Goal: Information Seeking & Learning: Find specific fact

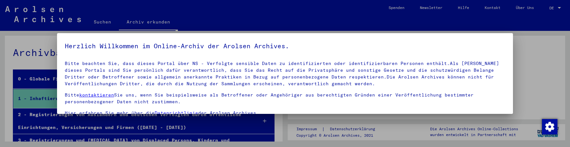
scroll to position [45, 0]
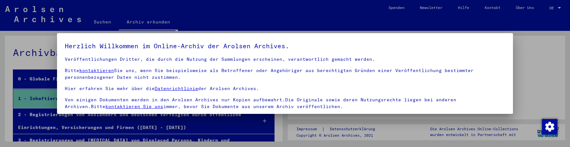
drag, startPoint x: 142, startPoint y: 115, endPoint x: 140, endPoint y: 121, distance: 6.3
click at [142, 117] on div at bounding box center [285, 73] width 570 height 147
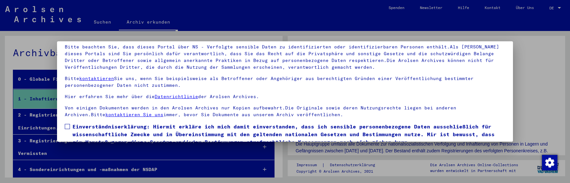
scroll to position [51, 0]
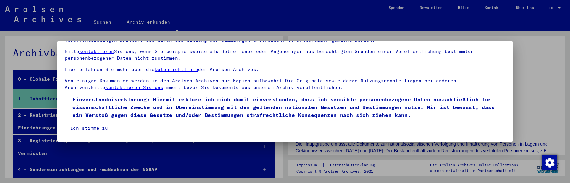
click at [66, 99] on span at bounding box center [67, 99] width 5 height 5
click at [82, 129] on button "Ich stimme zu" at bounding box center [89, 128] width 49 height 12
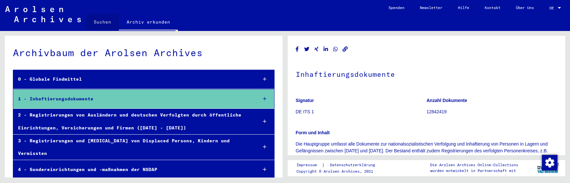
click at [102, 24] on link "Suchen" at bounding box center [102, 21] width 33 height 15
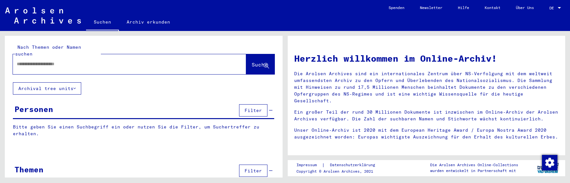
click at [73, 61] on input "text" at bounding box center [122, 64] width 210 height 7
click at [252, 62] on span "Suche" at bounding box center [260, 65] width 17 height 7
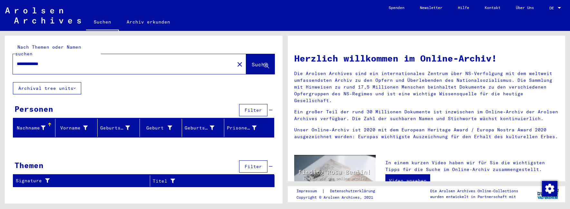
click at [19, 61] on input "**********" at bounding box center [122, 64] width 210 height 7
click at [252, 61] on span "Suche" at bounding box center [260, 64] width 16 height 6
click at [58, 61] on input "**********" at bounding box center [122, 64] width 210 height 7
click at [252, 61] on span "Suche" at bounding box center [260, 64] width 16 height 6
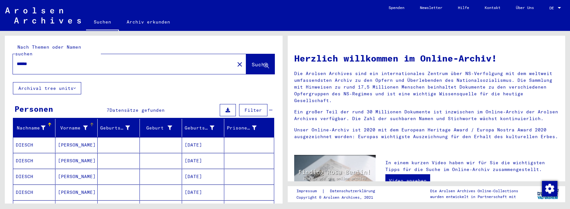
click at [83, 126] on icon at bounding box center [85, 128] width 5 height 5
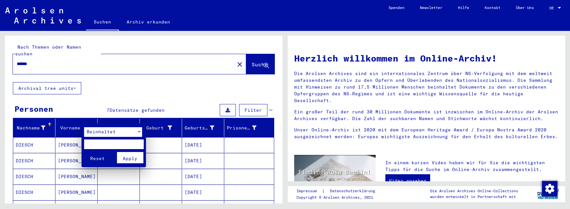
click at [88, 118] on div at bounding box center [285, 104] width 570 height 209
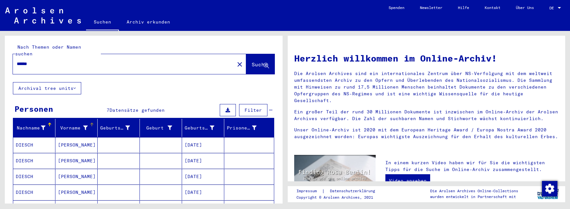
click at [92, 123] on div at bounding box center [93, 124] width 2 height 2
click at [91, 123] on div at bounding box center [92, 125] width 4 height 4
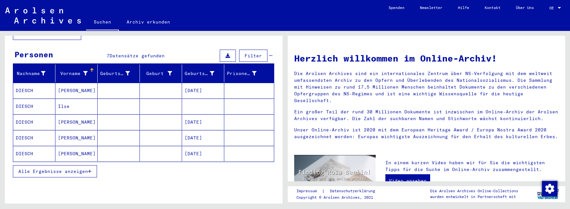
scroll to position [64, 0]
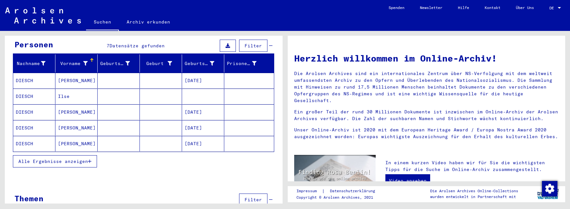
click at [77, 147] on span "Alle Ergebnisse anzeigen" at bounding box center [53, 162] width 70 height 6
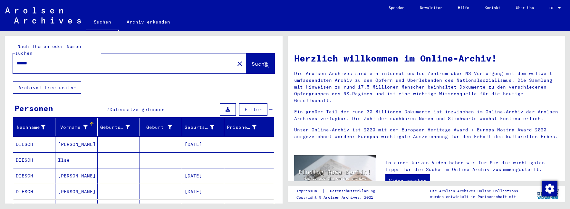
scroll to position [0, 0]
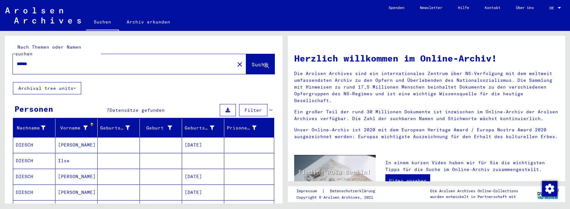
click at [35, 61] on input "******" at bounding box center [122, 64] width 210 height 7
click at [252, 61] on span "Suche" at bounding box center [260, 64] width 16 height 6
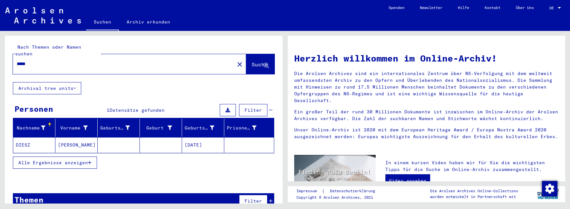
click at [73, 147] on span "Alle Ergebnisse anzeigen" at bounding box center [53, 163] width 70 height 6
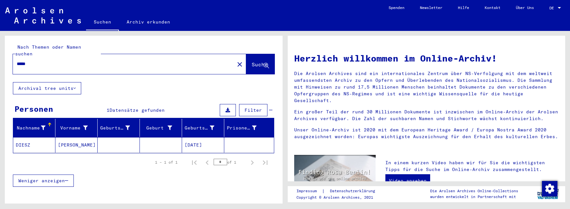
click at [38, 61] on input "*****" at bounding box center [122, 64] width 210 height 7
click at [252, 61] on span "Suche" at bounding box center [260, 64] width 16 height 6
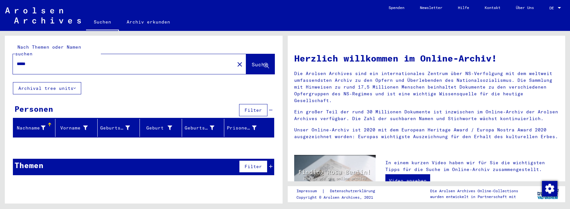
click at [31, 61] on input "*****" at bounding box center [122, 64] width 210 height 7
click at [246, 57] on button "Suche" at bounding box center [260, 64] width 28 height 20
click at [21, 61] on input "******" at bounding box center [122, 64] width 210 height 7
click at [256, 61] on span "Suche" at bounding box center [260, 64] width 16 height 6
click at [20, 61] on input "******" at bounding box center [122, 64] width 210 height 7
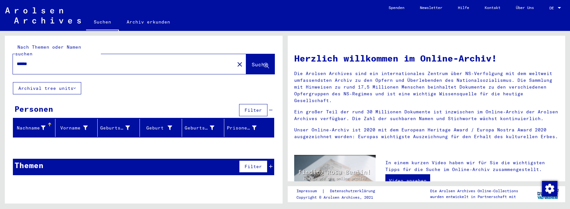
type input "******"
click at [252, 61] on span "Suche" at bounding box center [260, 64] width 16 height 6
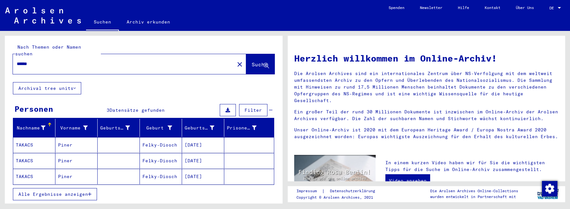
click at [64, 147] on span "Alle Ergebnisse anzeigen" at bounding box center [53, 195] width 70 height 6
click at [159, 140] on mat-cell "Felky-Diosch" at bounding box center [161, 144] width 42 height 15
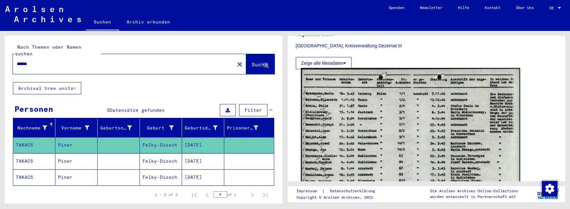
scroll to position [161, 0]
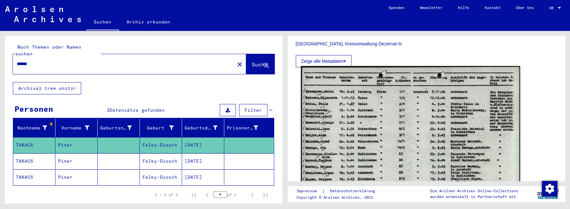
click at [380, 132] on img at bounding box center [410, 144] width 219 height 157
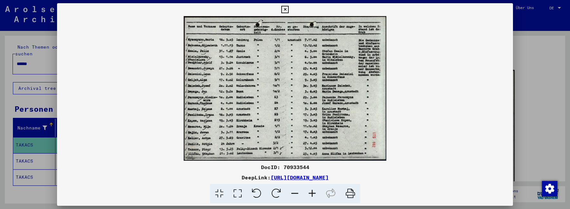
click at [313, 147] on icon at bounding box center [312, 194] width 17 height 20
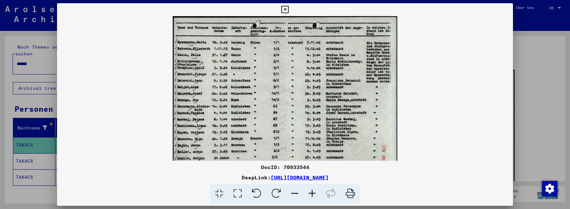
click at [313, 147] on icon at bounding box center [312, 194] width 17 height 20
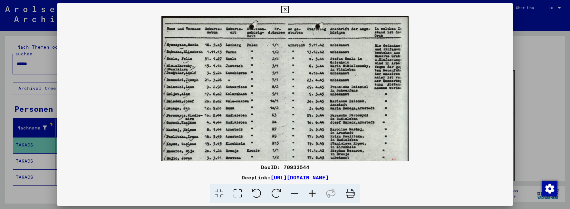
click at [313, 147] on icon at bounding box center [312, 194] width 17 height 20
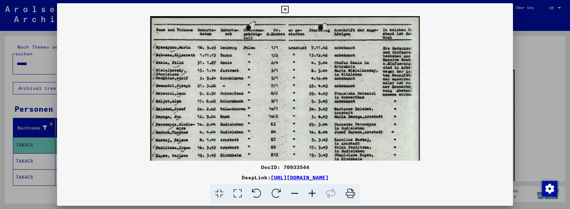
click at [313, 147] on icon at bounding box center [312, 194] width 17 height 20
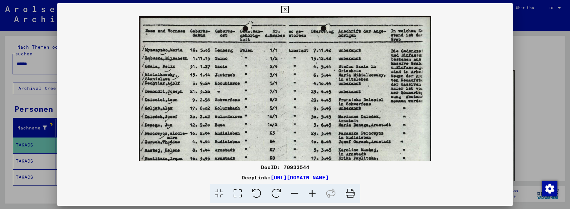
click at [313, 147] on icon at bounding box center [312, 194] width 17 height 20
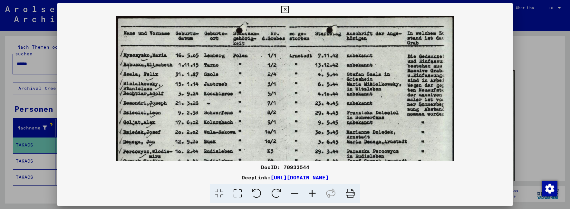
click at [313, 147] on icon at bounding box center [312, 194] width 17 height 20
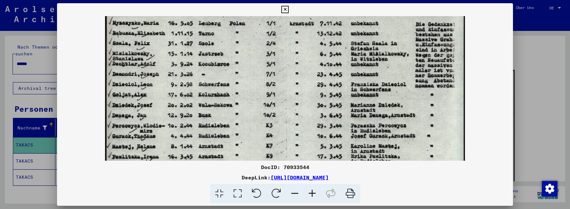
drag, startPoint x: 225, startPoint y: 127, endPoint x: 225, endPoint y: 92, distance: 35.2
click at [225, 92] on img at bounding box center [285, 110] width 361 height 258
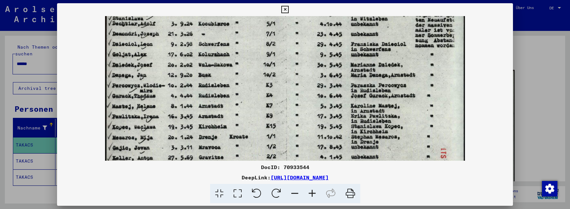
drag, startPoint x: 231, startPoint y: 130, endPoint x: 231, endPoint y: 89, distance: 41.3
click at [231, 89] on img at bounding box center [285, 70] width 361 height 258
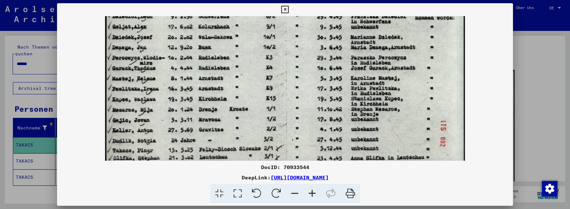
scroll to position [113, 0]
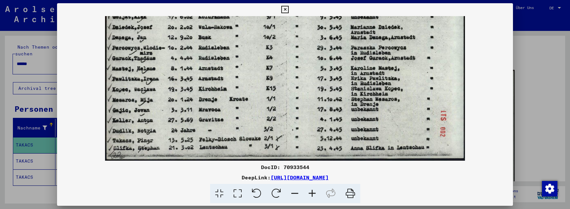
drag, startPoint x: 229, startPoint y: 136, endPoint x: 227, endPoint y: 95, distance: 41.0
click at [227, 95] on img at bounding box center [285, 32] width 361 height 258
drag, startPoint x: 228, startPoint y: 124, endPoint x: 227, endPoint y: 103, distance: 20.7
click at [227, 103] on img at bounding box center [285, 32] width 361 height 258
click at [285, 8] on icon at bounding box center [285, 10] width 7 height 8
